Goal: Information Seeking & Learning: Check status

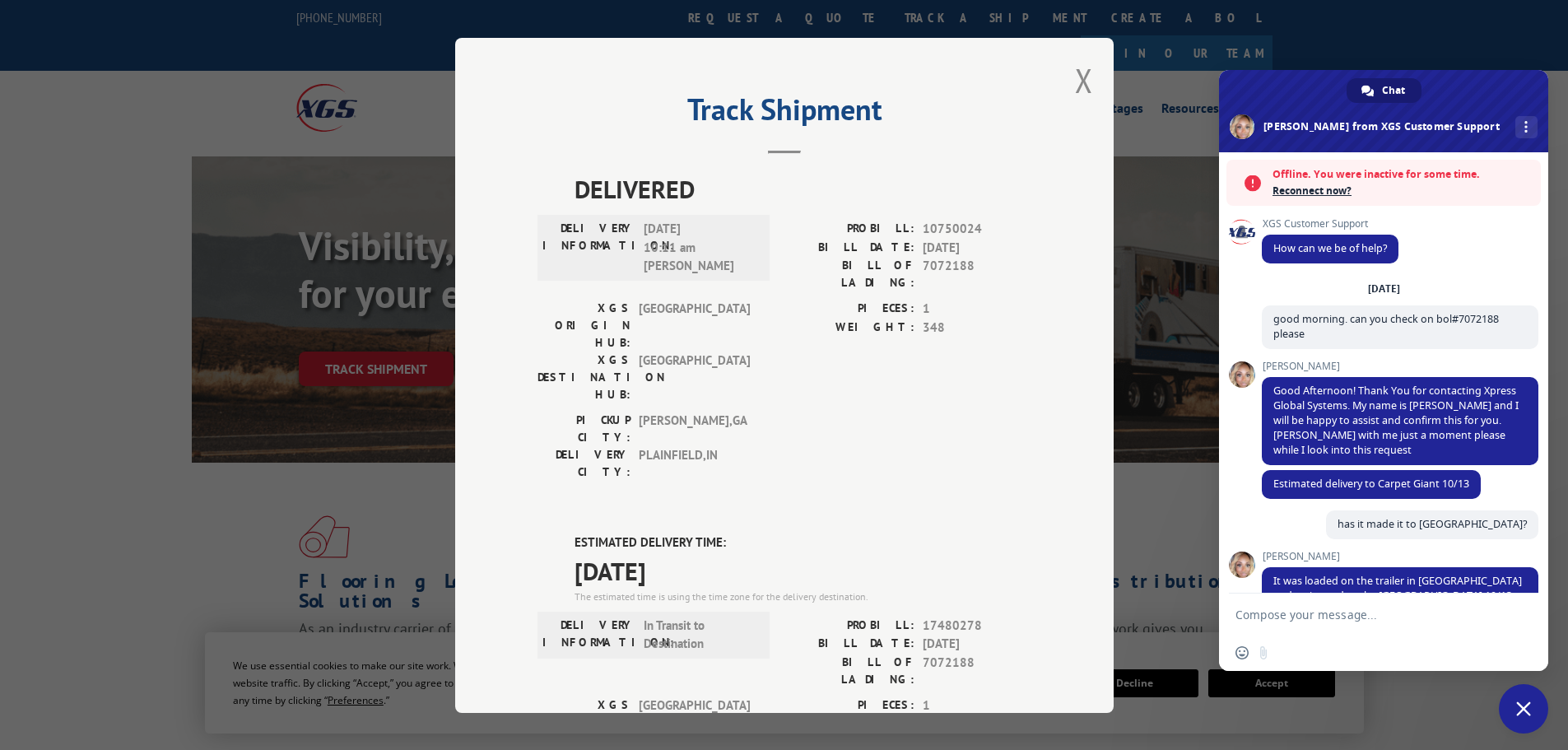
scroll to position [336, 0]
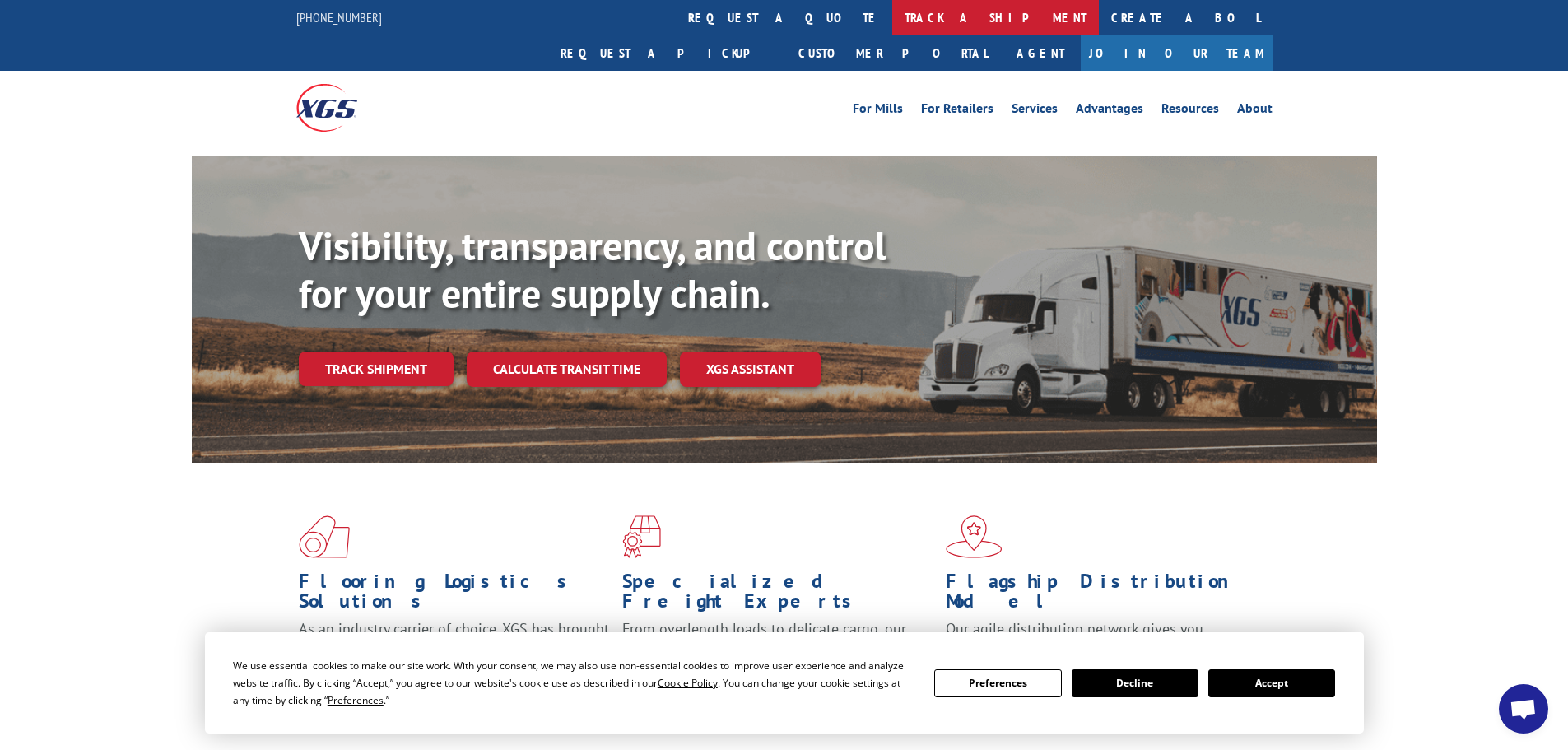
click at [893, 18] on link "track a shipment" at bounding box center [996, 17] width 207 height 35
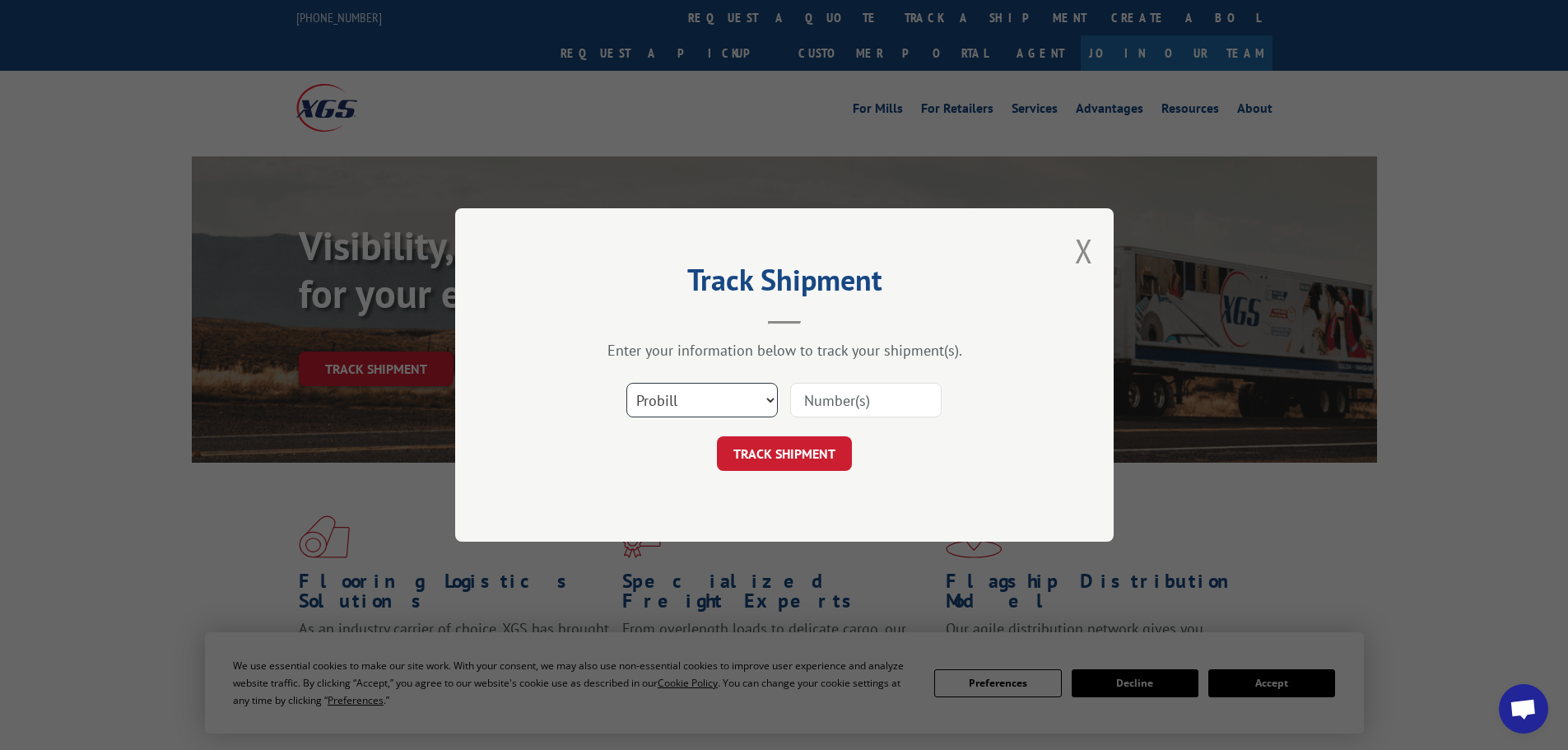
click at [766, 395] on select "Select category... Probill BOL PO" at bounding box center [703, 400] width 152 height 34
select select "bol"
click at [627, 383] on select "Select category... Probill BOL PO" at bounding box center [703, 400] width 152 height 34
click at [856, 404] on input at bounding box center [866, 400] width 152 height 34
type input "7072188"
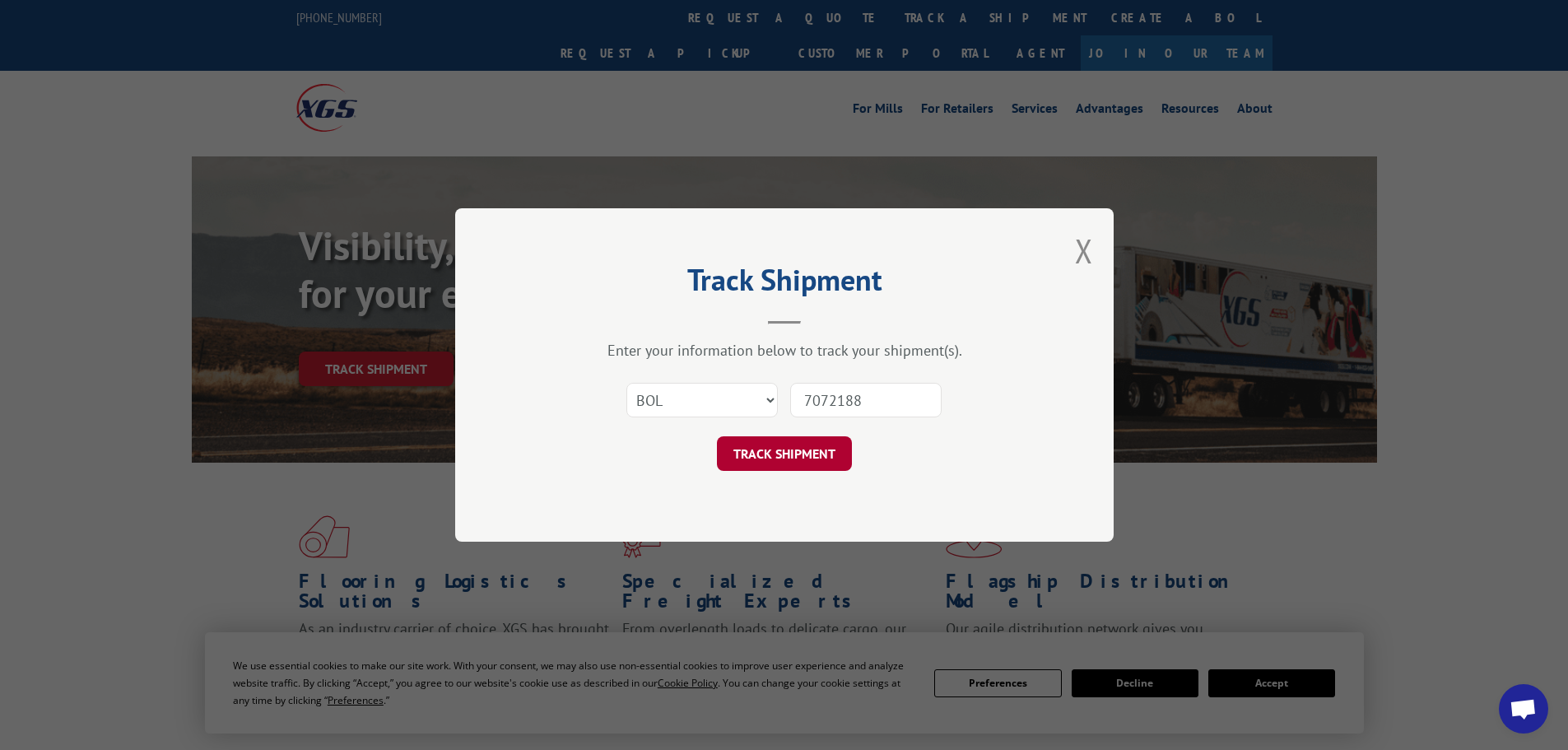
click at [791, 450] on button "TRACK SHIPMENT" at bounding box center [784, 454] width 135 height 34
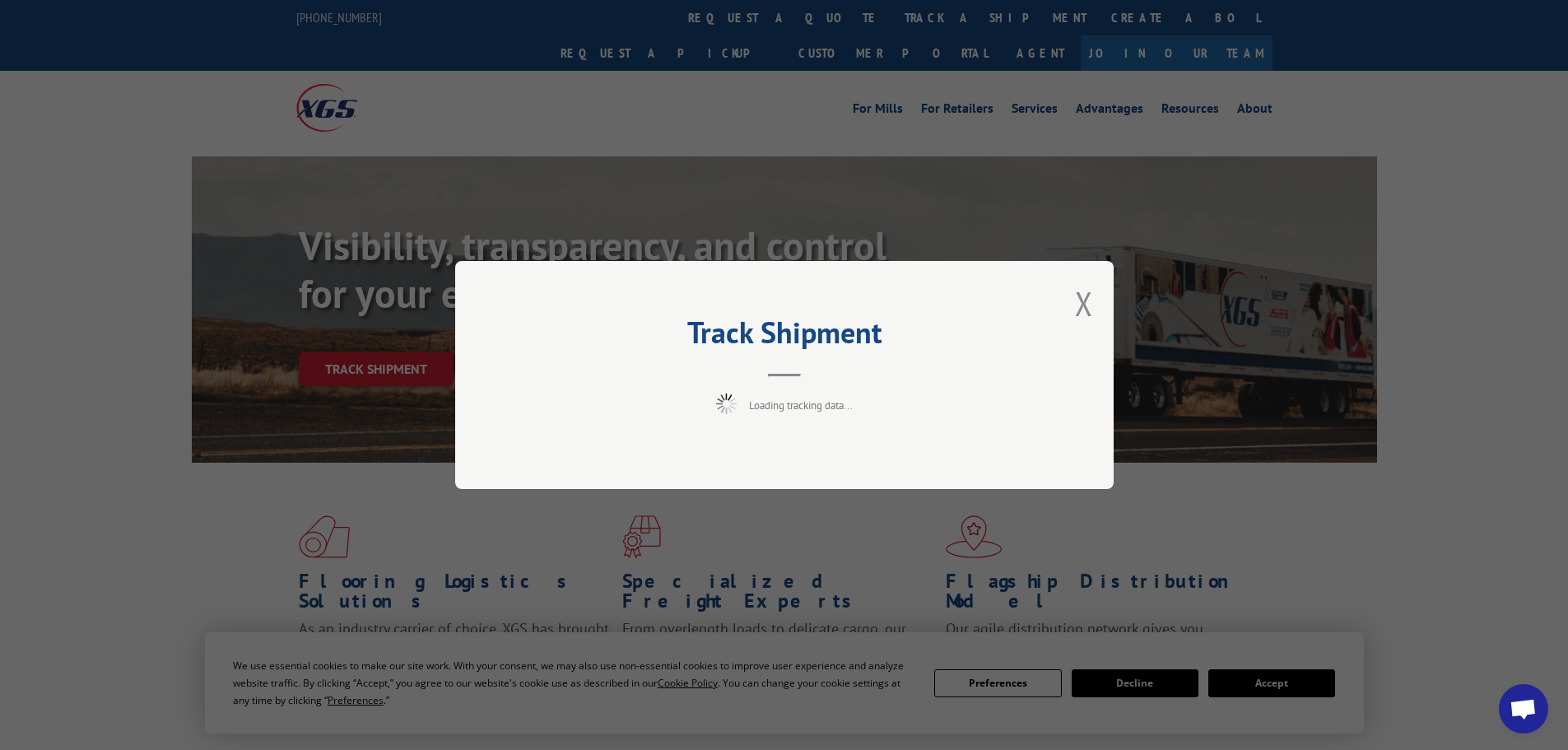
click at [1512, 707] on span "Open chat" at bounding box center [1524, 710] width 27 height 23
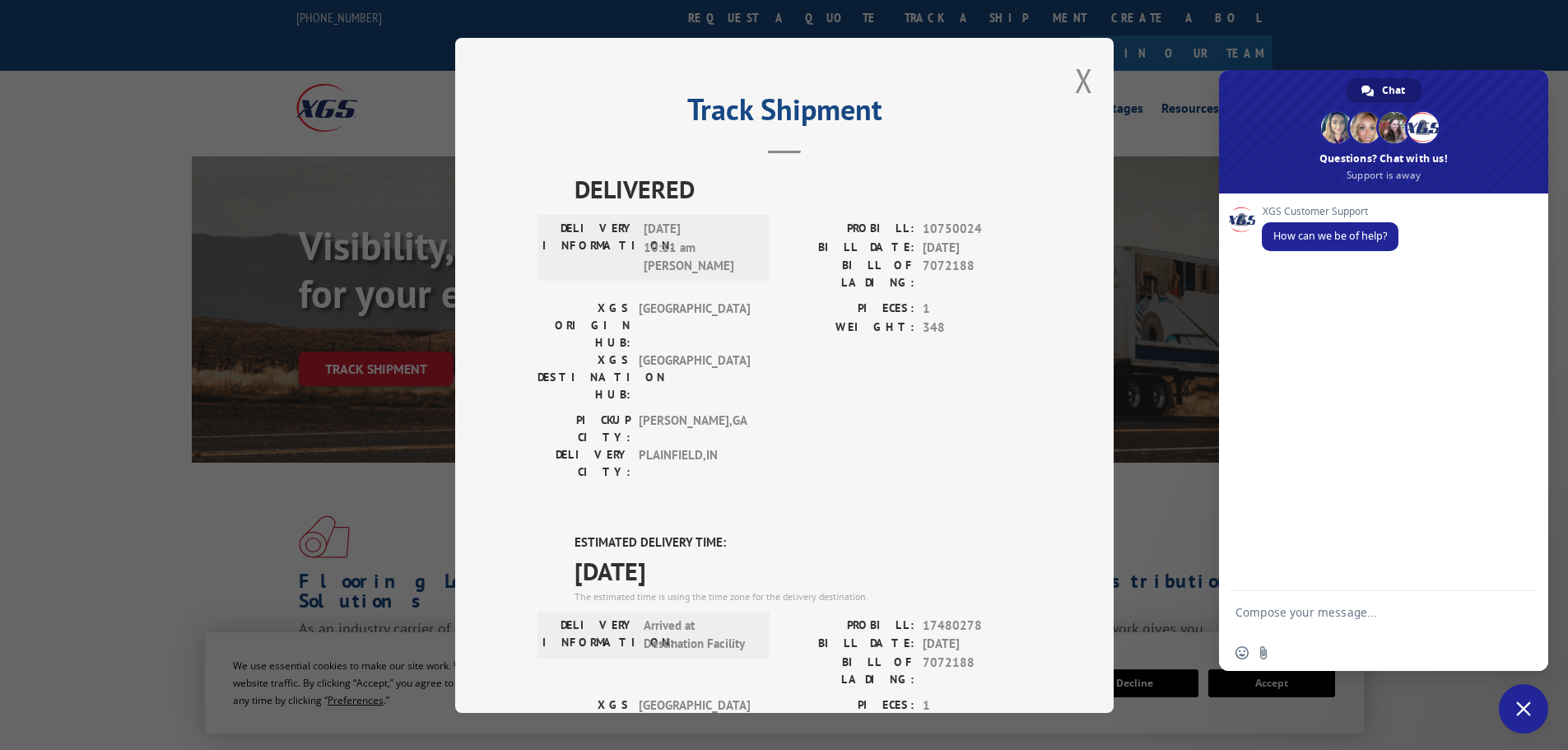
click at [1310, 612] on textarea "Compose your message..." at bounding box center [1366, 620] width 260 height 30
type textarea "good morning can you"
